Goal: Task Accomplishment & Management: Manage account settings

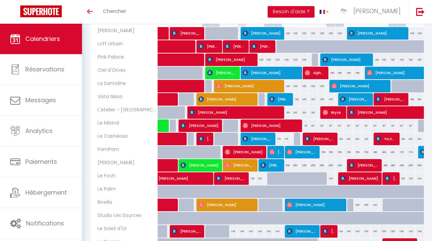
scroll to position [152, 0]
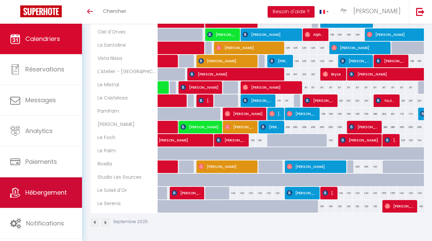
click at [53, 195] on span "Hébergement" at bounding box center [46, 192] width 42 height 8
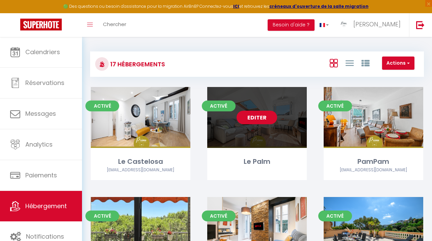
click at [263, 113] on link "Editer" at bounding box center [257, 117] width 41 height 14
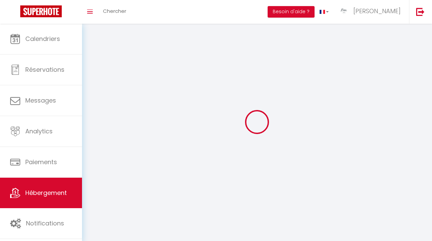
select select
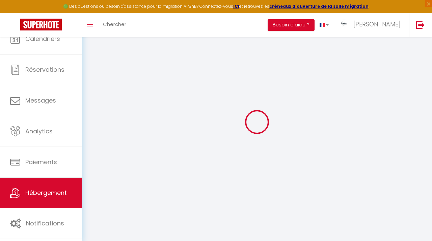
select select
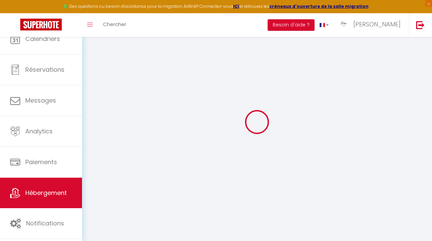
select select
checkbox input "false"
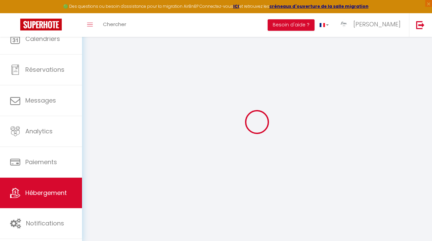
select select "28"
select select
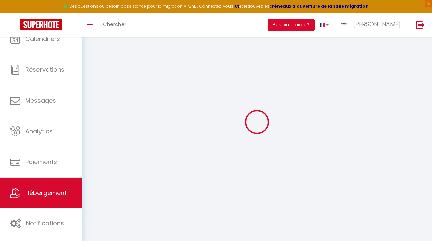
select select
checkbox input "false"
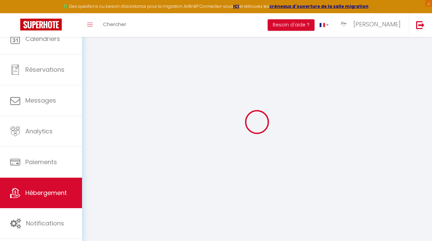
checkbox input "false"
select select
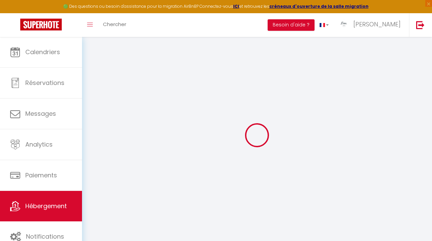
select select
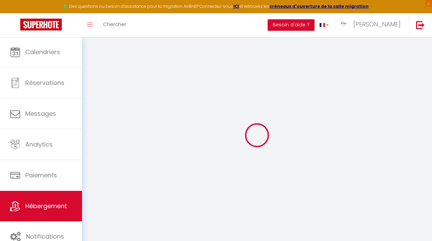
select select
checkbox input "false"
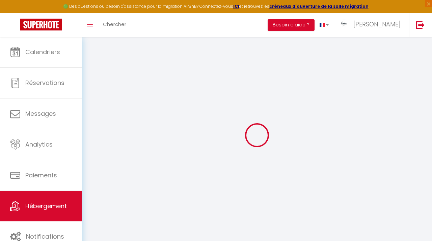
select select
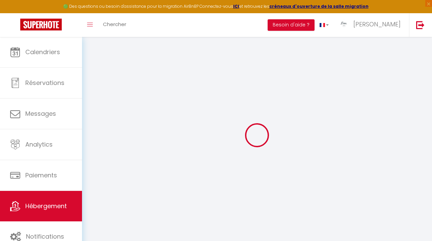
select select
checkbox input "false"
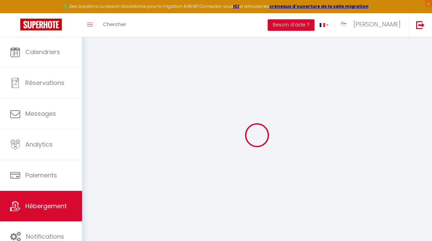
checkbox input "false"
select select
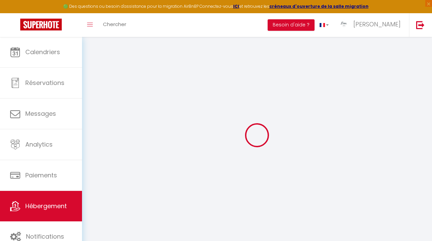
select select
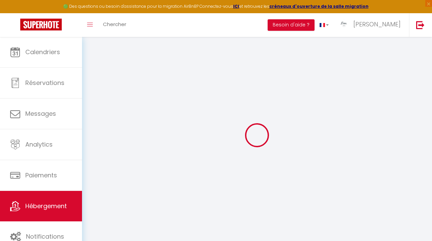
checkbox input "false"
select select
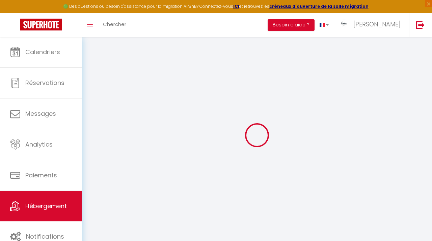
select select
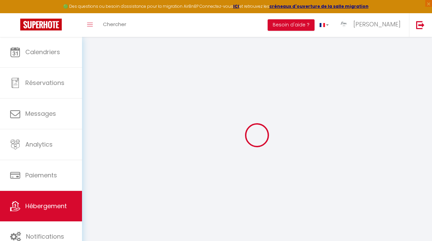
select select
checkbox input "false"
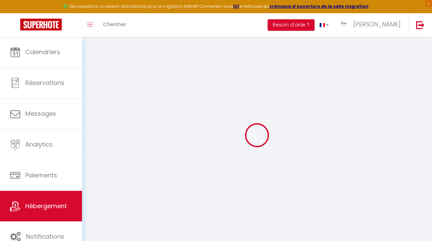
checkbox input "false"
select select
type input "Le Palm"
type input "[PERSON_NAME]"
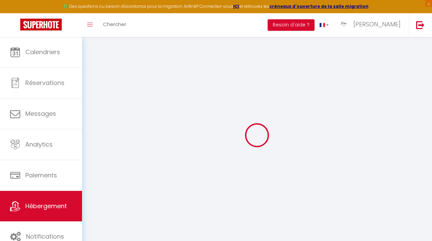
type input "Boukobza"
type input "[STREET_ADDRESS] d'orves"
type input "06000"
type input "Nice"
select select "2"
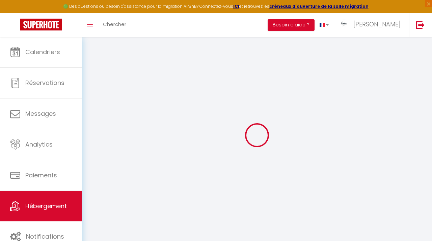
select select "0"
type input "85"
type input "60"
type input "6.70"
type input "500"
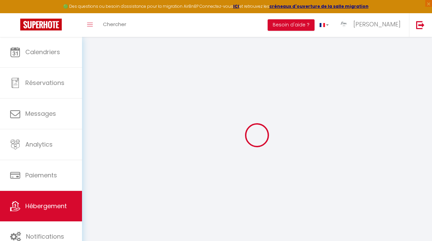
type input "9.89"
select select
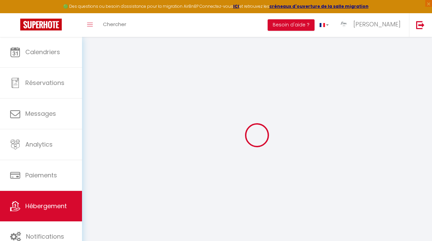
select select
type input "[STREET_ADDRESS]"
type input "06000"
type input "Nice"
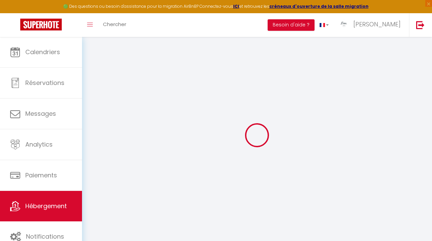
type input "[EMAIL_ADDRESS][DOMAIN_NAME]"
select select
checkbox input "true"
checkbox input "false"
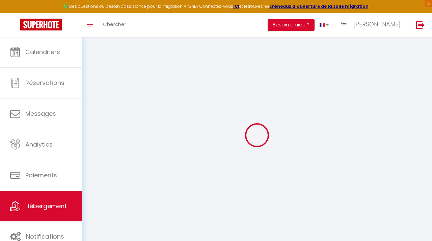
checkbox input "false"
type input "0"
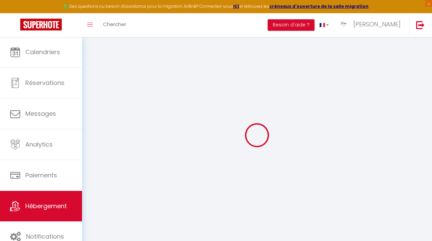
select select
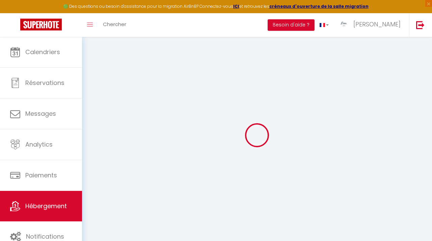
select select
checkbox input "true"
checkbox input "false"
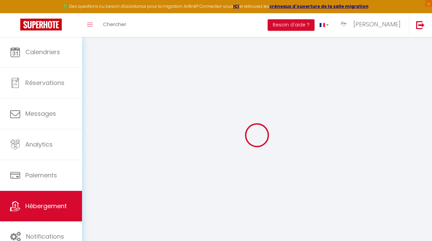
checkbox input "false"
select select
checkbox input "true"
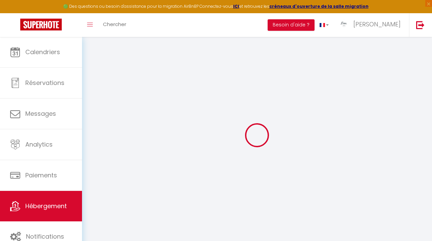
checkbox input "false"
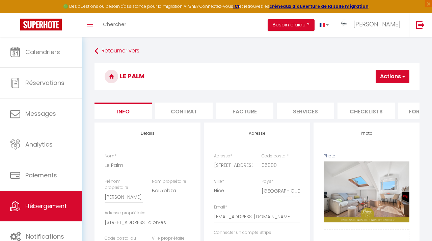
select select
checkbox input "true"
checkbox input "false"
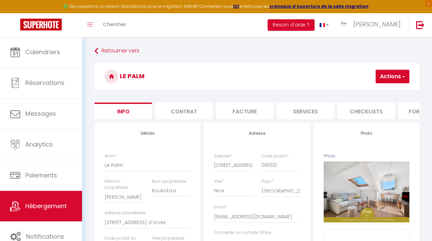
checkbox input "false"
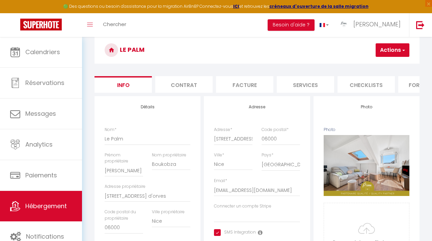
scroll to position [25, 0]
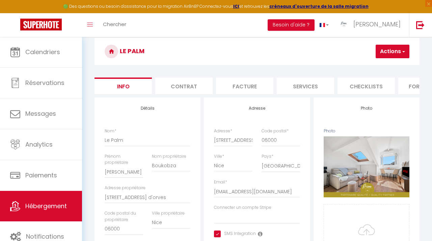
click at [294, 88] on li "Services" at bounding box center [305, 85] width 57 height 17
select select
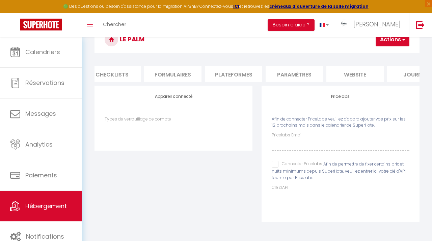
scroll to position [0, 255]
click at [286, 69] on li "Paramètres" at bounding box center [293, 74] width 57 height 17
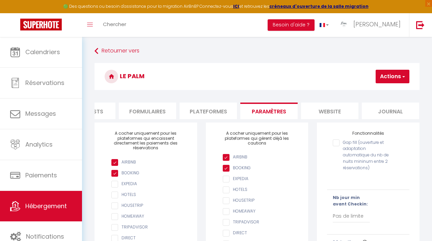
scroll to position [0, 283]
click at [315, 113] on li "website" at bounding box center [326, 110] width 57 height 17
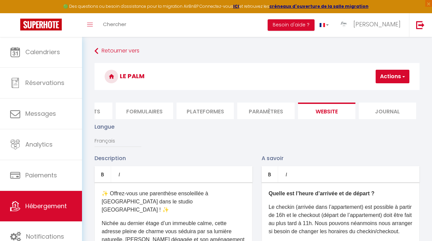
click at [255, 108] on li "Paramètres" at bounding box center [266, 110] width 57 height 17
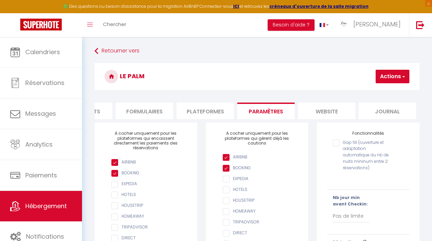
click at [225, 111] on li "Plateformes" at bounding box center [205, 110] width 57 height 17
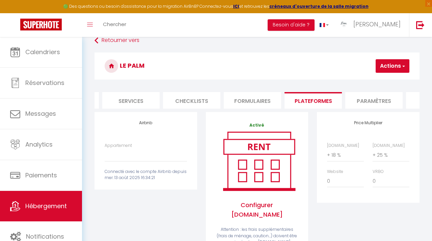
scroll to position [6, 0]
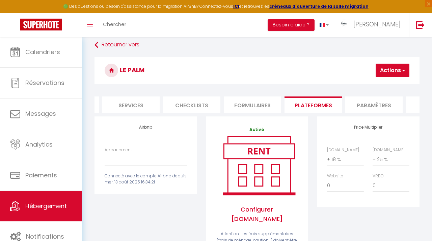
click at [233, 107] on li "Formulaires" at bounding box center [252, 104] width 57 height 17
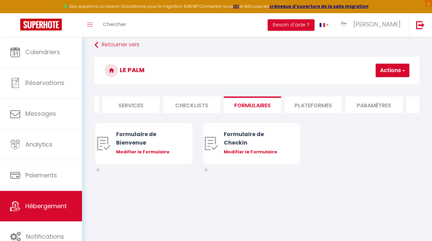
click at [208, 105] on li "Checklists" at bounding box center [191, 104] width 57 height 17
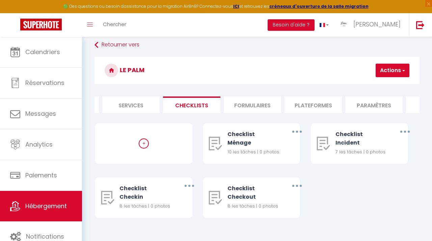
click at [134, 106] on li "Services" at bounding box center [130, 104] width 57 height 17
select select
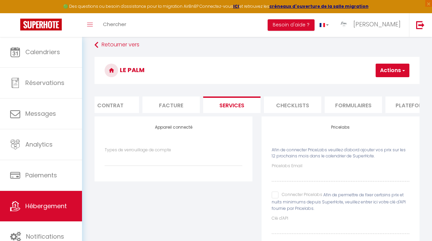
scroll to position [0, 71]
click at [159, 100] on li "Facture" at bounding box center [173, 104] width 57 height 17
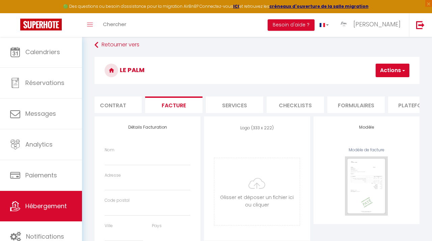
select select
click at [386, 74] on button "Actions" at bounding box center [393, 71] width 34 height 14
click at [324, 77] on h3 "Le Palm" at bounding box center [257, 70] width 325 height 27
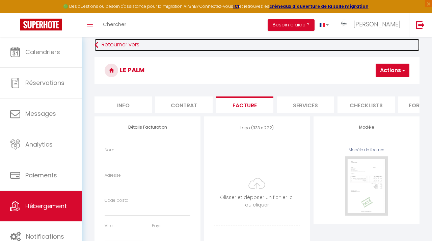
click at [104, 42] on link "Retourner vers" at bounding box center [257, 45] width 325 height 12
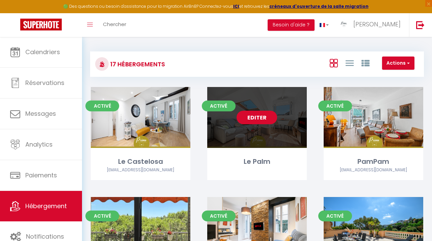
click at [255, 118] on link "Editer" at bounding box center [257, 117] width 41 height 14
select select "3"
select select "2"
select select "1"
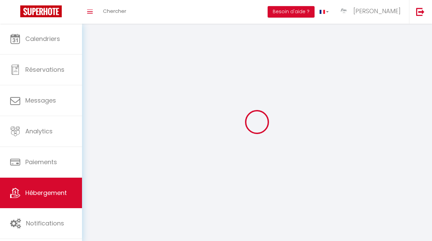
select select
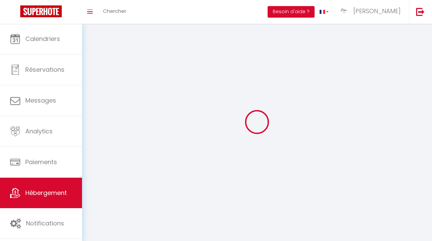
checkbox input "false"
select select
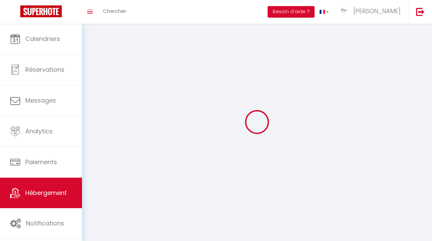
select select
select select "1"
select select
select select "28"
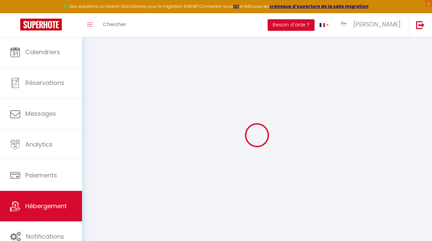
select select
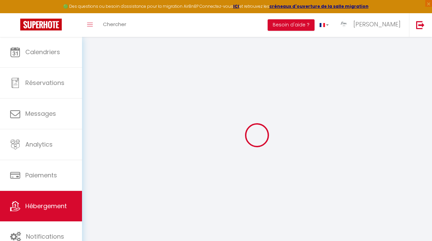
select select
checkbox input "false"
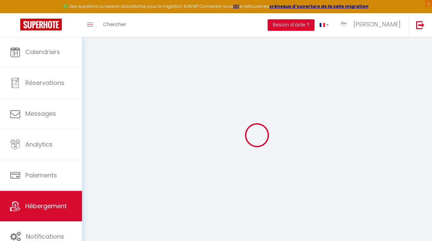
select select
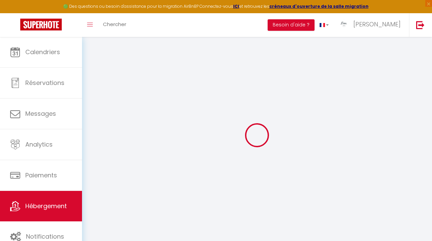
select select
checkbox input "false"
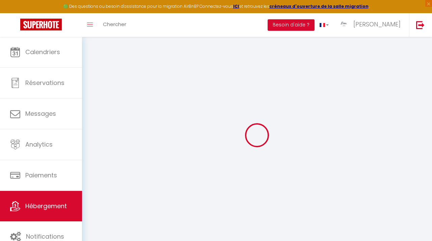
checkbox input "false"
select select
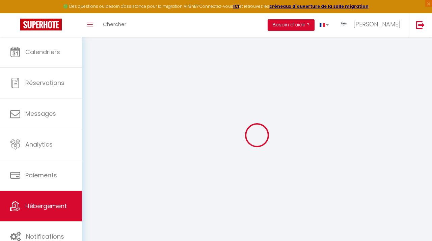
select select
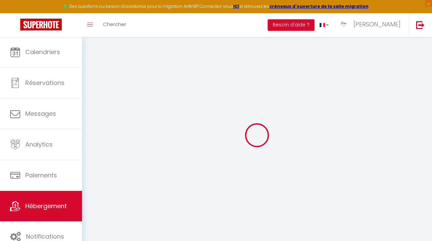
checkbox input "false"
select select
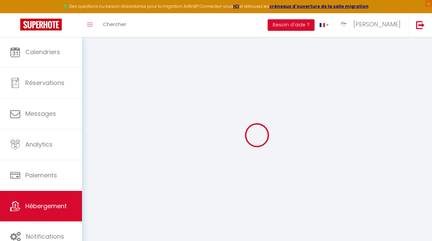
select select
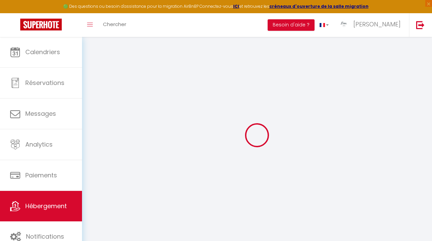
select select
checkbox input "false"
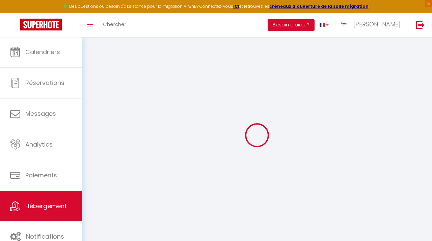
checkbox input "false"
select select
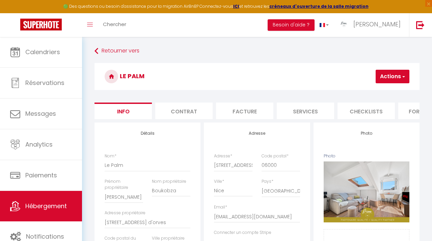
click at [379, 77] on button "Actions" at bounding box center [393, 77] width 34 height 14
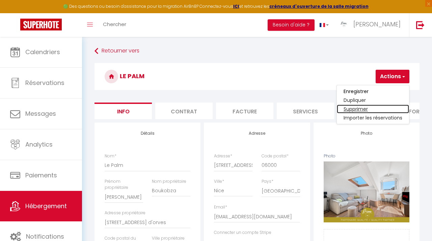
click at [368, 108] on link "Supprimer" at bounding box center [373, 108] width 72 height 9
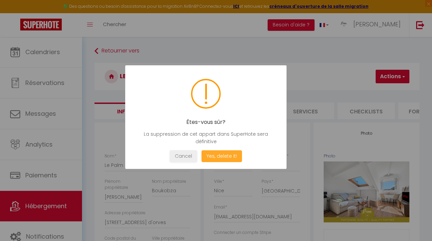
click at [227, 156] on button "Yes, delete it!" at bounding box center [222, 156] width 41 height 12
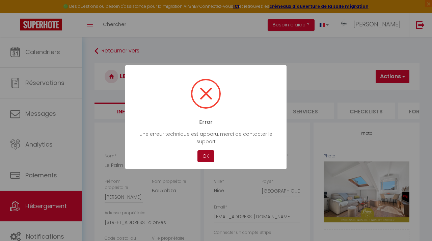
click at [212, 156] on button "OK" at bounding box center [206, 156] width 17 height 12
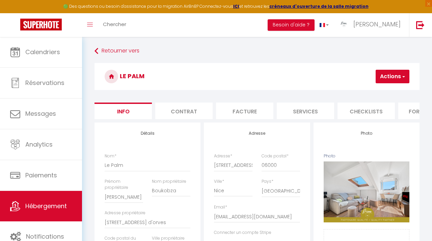
scroll to position [0, 3]
click at [300, 105] on li "Services" at bounding box center [302, 110] width 57 height 17
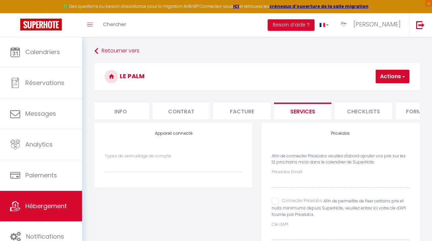
click at [144, 158] on label "Types de verrouillage de compte" at bounding box center [138, 156] width 67 height 6
click at [144, 159] on select "Igloohome IgloohomeV2" at bounding box center [174, 165] width 138 height 13
click at [141, 164] on select "Igloohome IgloohomeV2" at bounding box center [174, 165] width 138 height 13
click at [380, 85] on h3 "Le Palm" at bounding box center [257, 76] width 325 height 27
click at [383, 81] on button "Actions" at bounding box center [393, 77] width 34 height 14
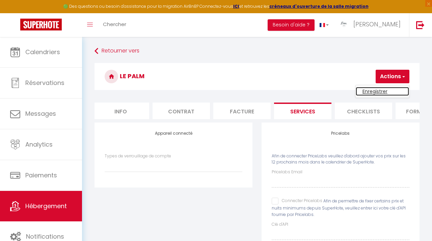
click at [379, 88] on link "Enregistrer" at bounding box center [382, 91] width 53 height 9
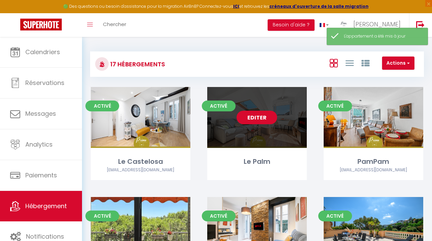
click at [252, 120] on link "Editer" at bounding box center [257, 117] width 41 height 14
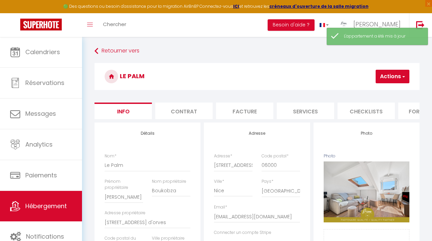
click at [381, 81] on button "Actions" at bounding box center [393, 77] width 34 height 14
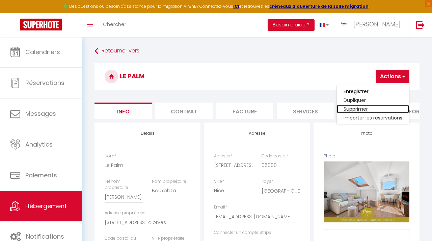
click at [364, 111] on link "Supprimer" at bounding box center [373, 108] width 72 height 9
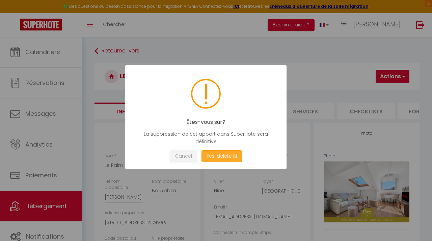
click at [239, 154] on button "Yes, delete it!" at bounding box center [222, 156] width 41 height 12
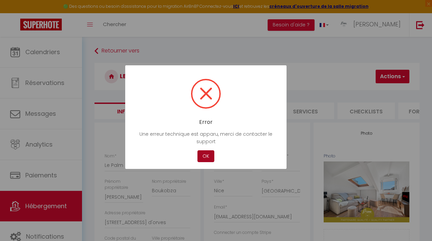
click at [212, 157] on button "OK" at bounding box center [206, 156] width 17 height 12
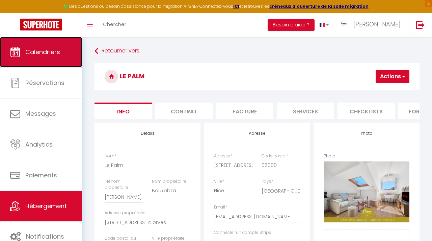
click at [24, 54] on link "Calendriers" at bounding box center [41, 52] width 82 height 30
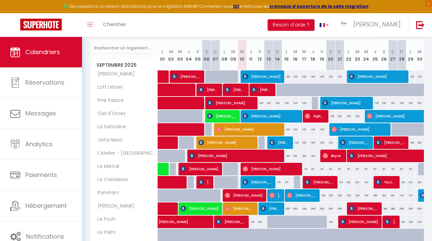
scroll to position [82, 0]
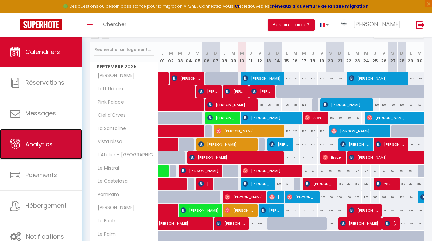
click at [41, 145] on span "Analytics" at bounding box center [38, 144] width 27 height 8
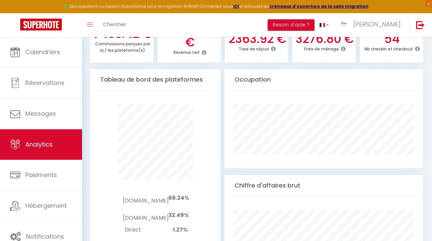
scroll to position [351, 0]
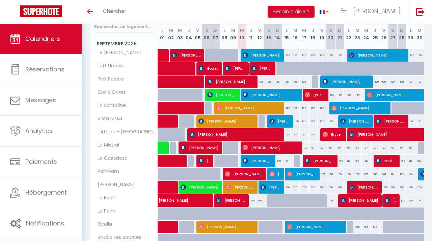
scroll to position [87, 0]
